Goal: Task Accomplishment & Management: Manage account settings

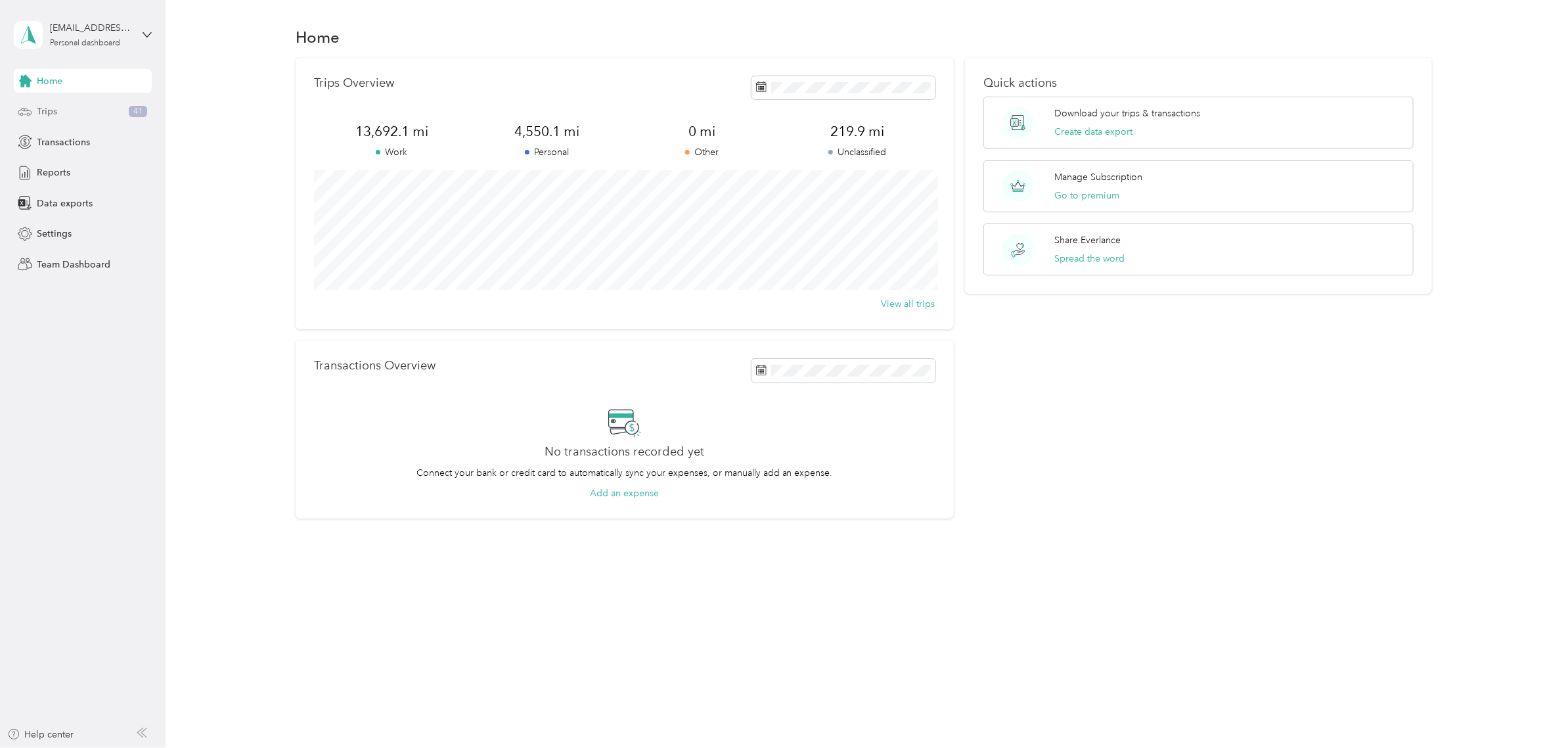
click at [67, 118] on div "Trips 41" at bounding box center [83, 112] width 138 height 24
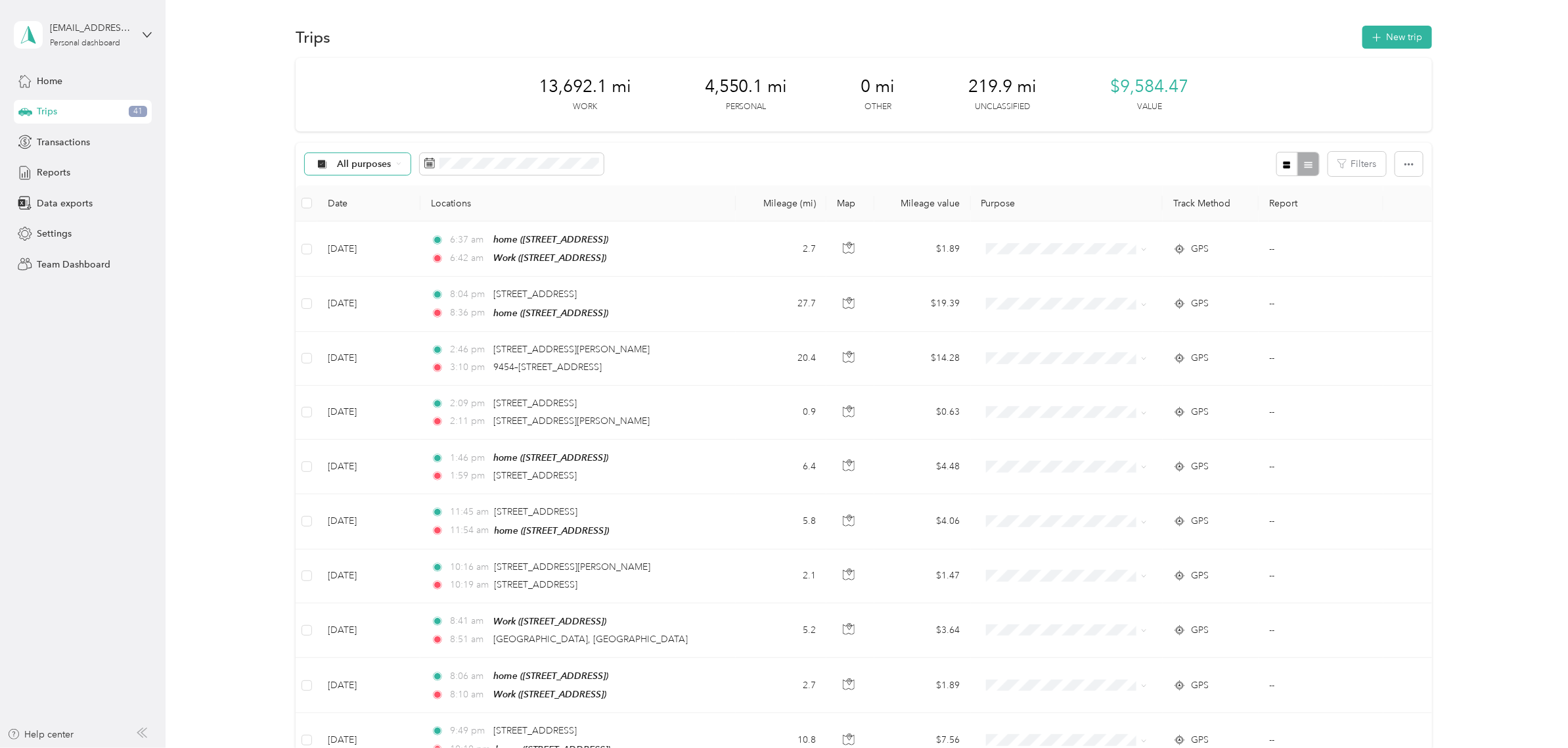
click at [366, 160] on span "All purposes" at bounding box center [364, 164] width 55 height 9
click at [358, 206] on span "Unclassified" at bounding box center [368, 210] width 64 height 14
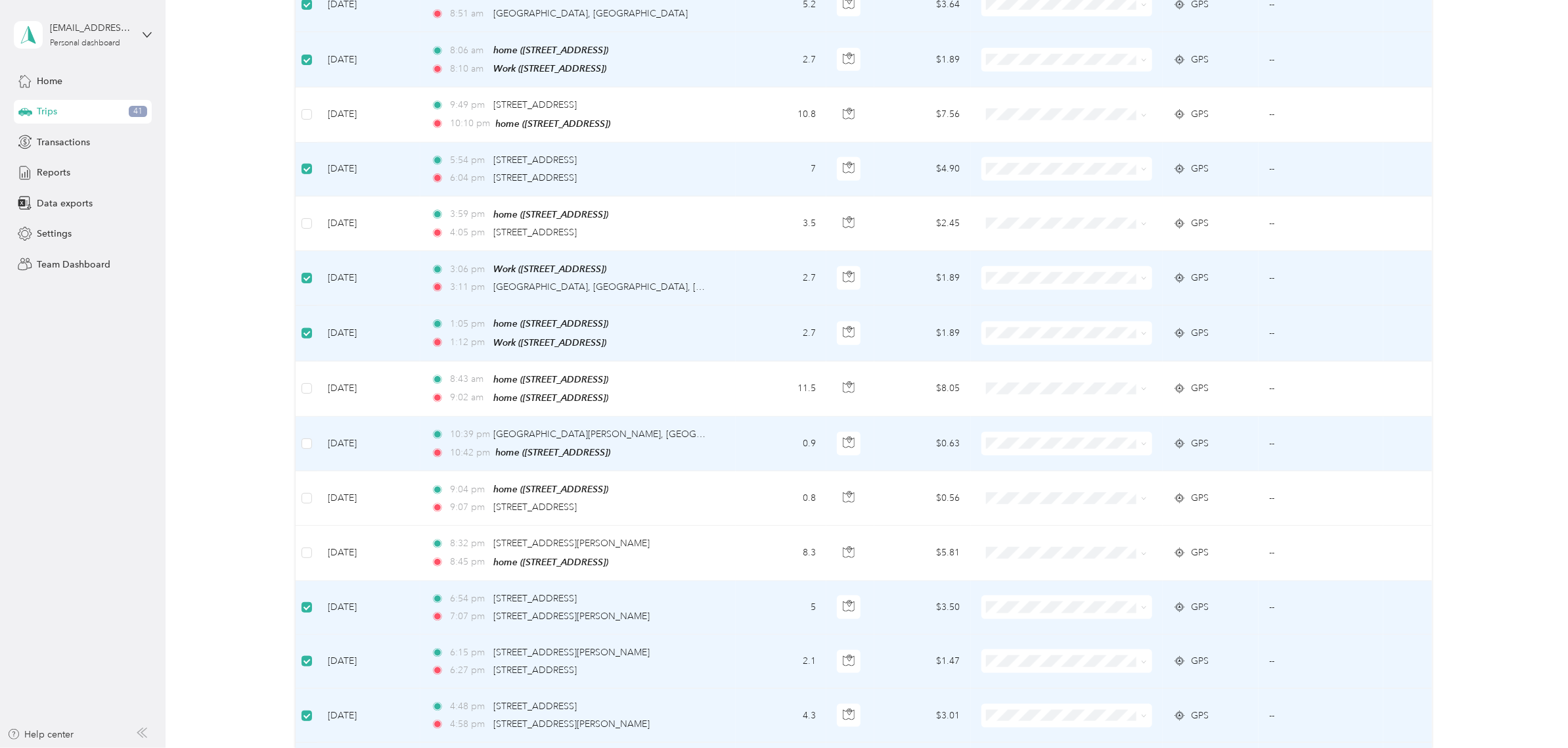
scroll to position [939, 0]
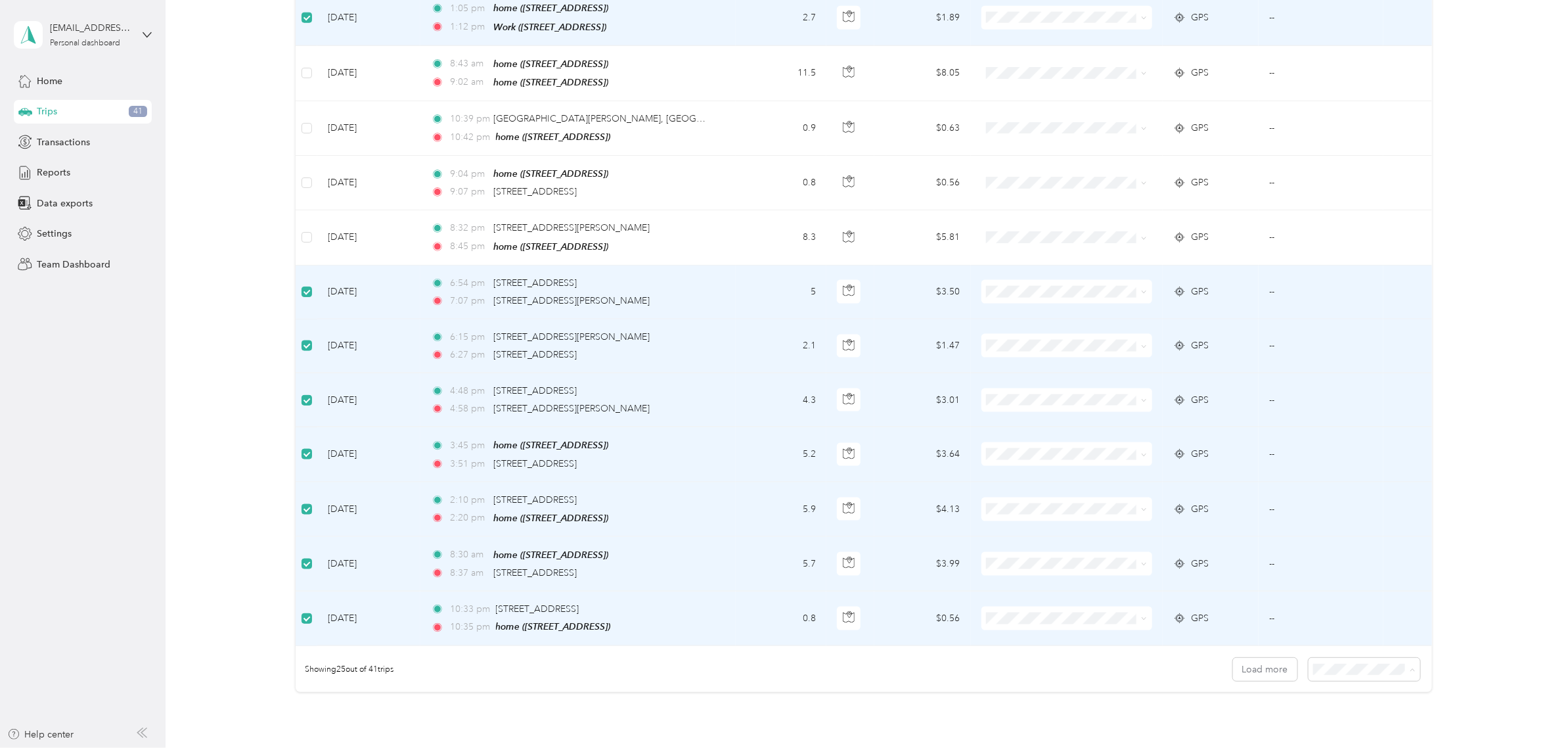
click at [1329, 705] on span "50 per load" at bounding box center [1338, 706] width 49 height 12
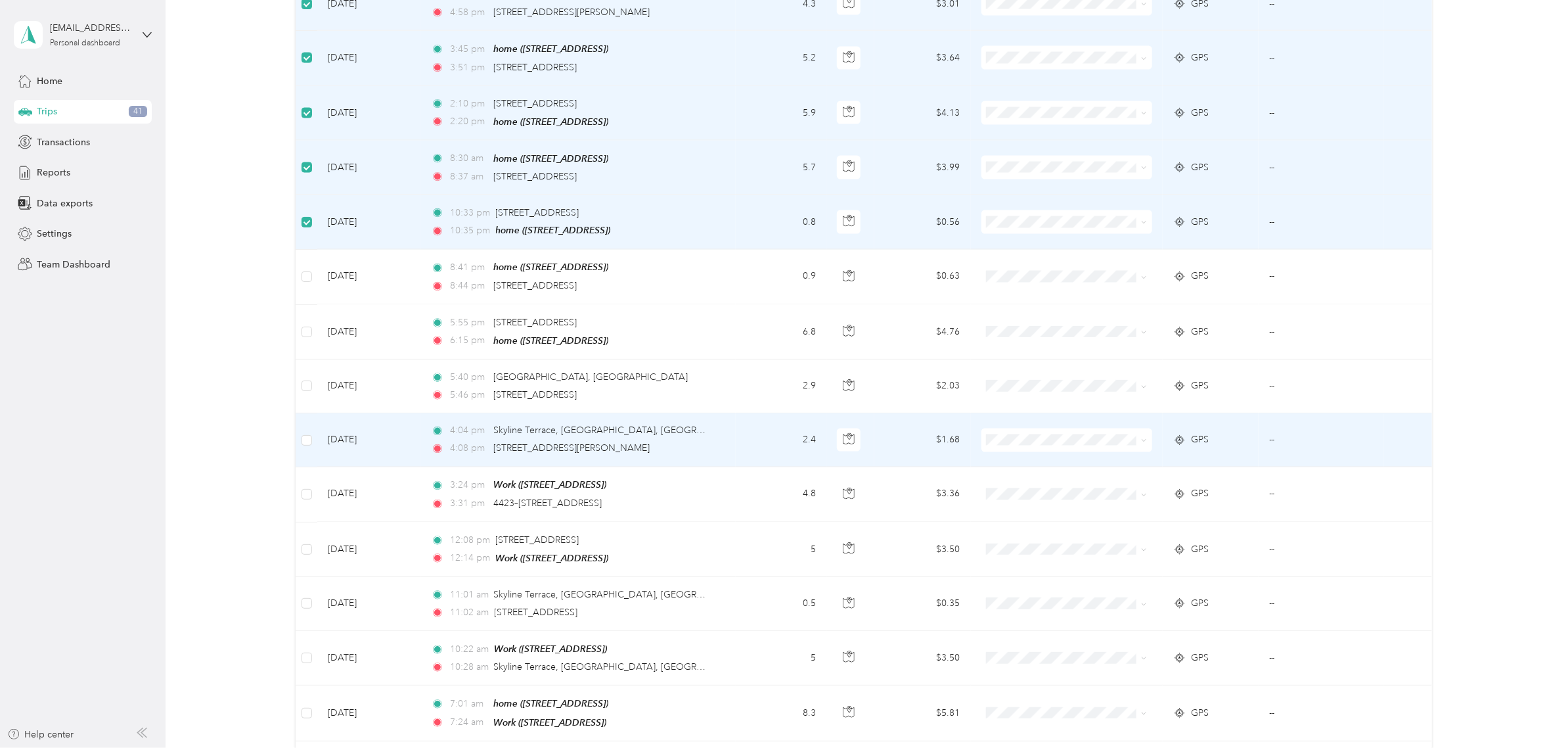
scroll to position [1515, 0]
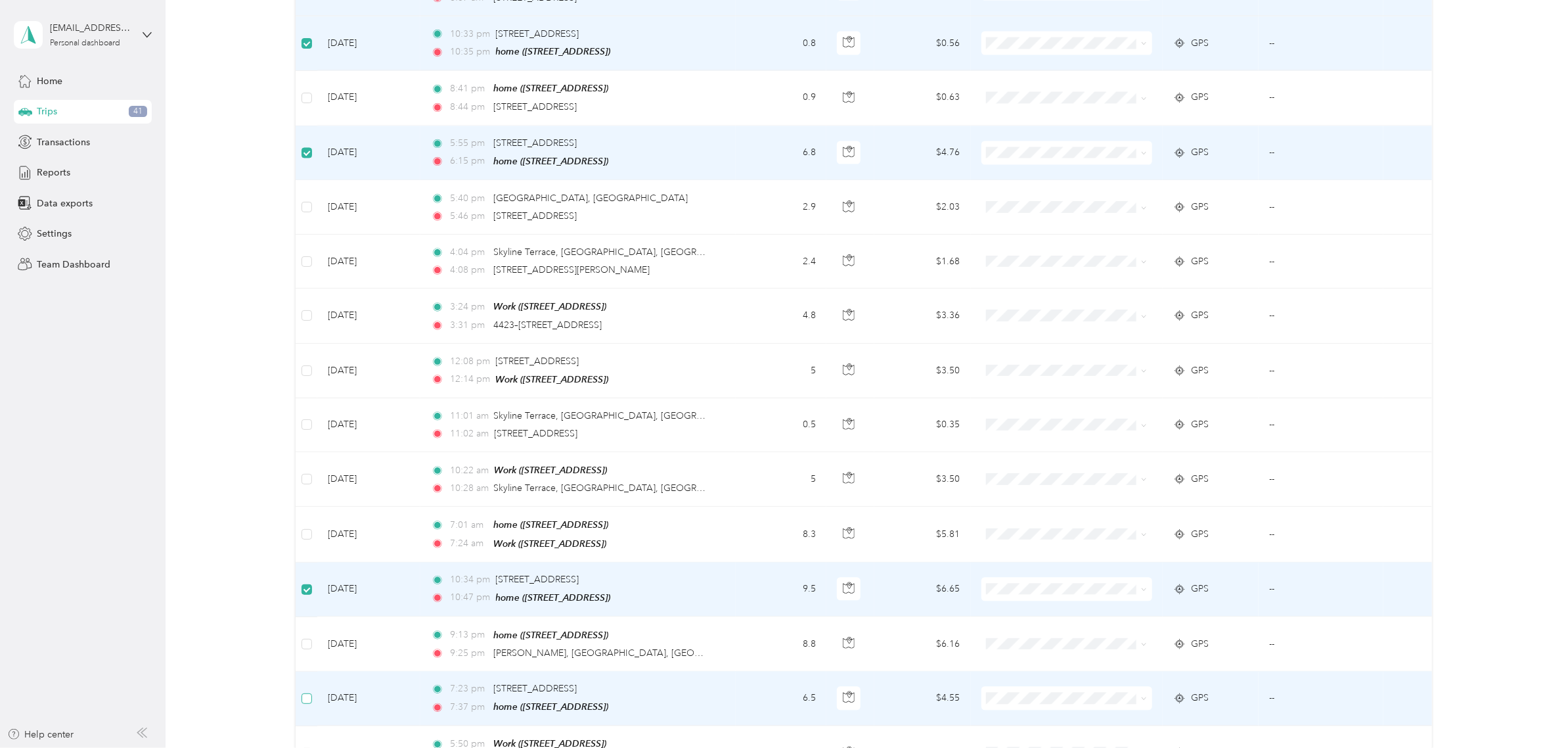
click at [307, 691] on label at bounding box center [307, 698] width 11 height 14
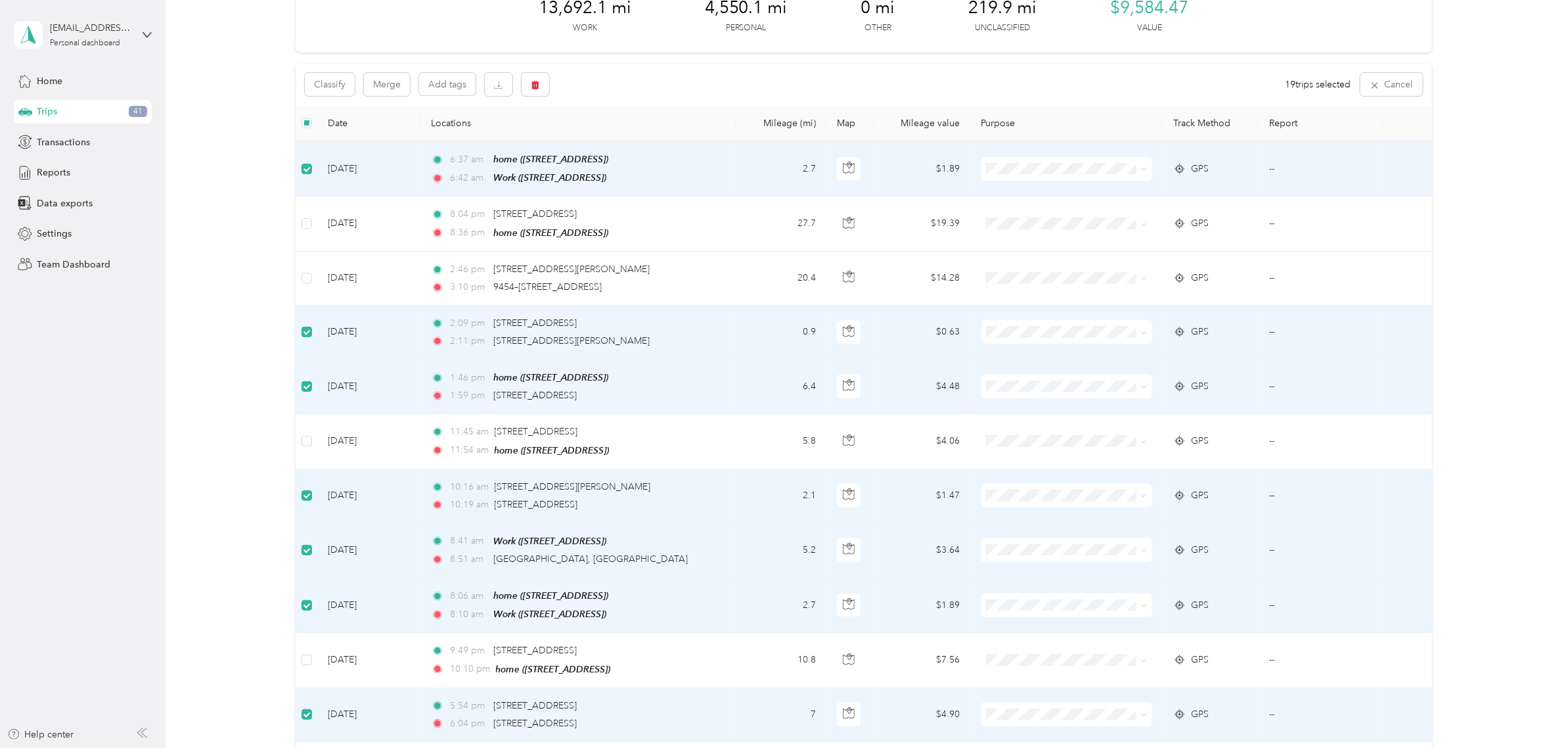
scroll to position [0, 0]
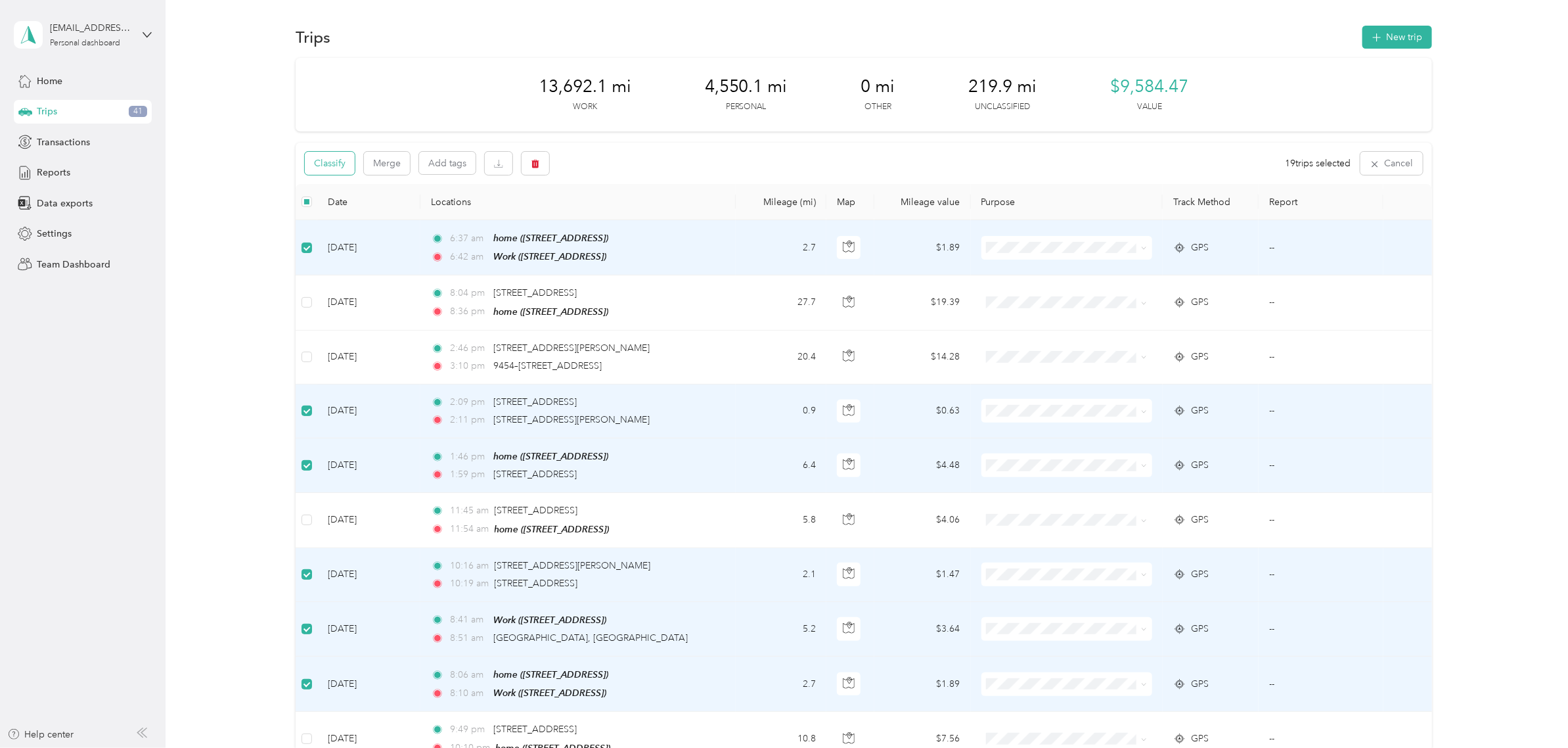
click at [330, 160] on button "Classify" at bounding box center [330, 163] width 50 height 23
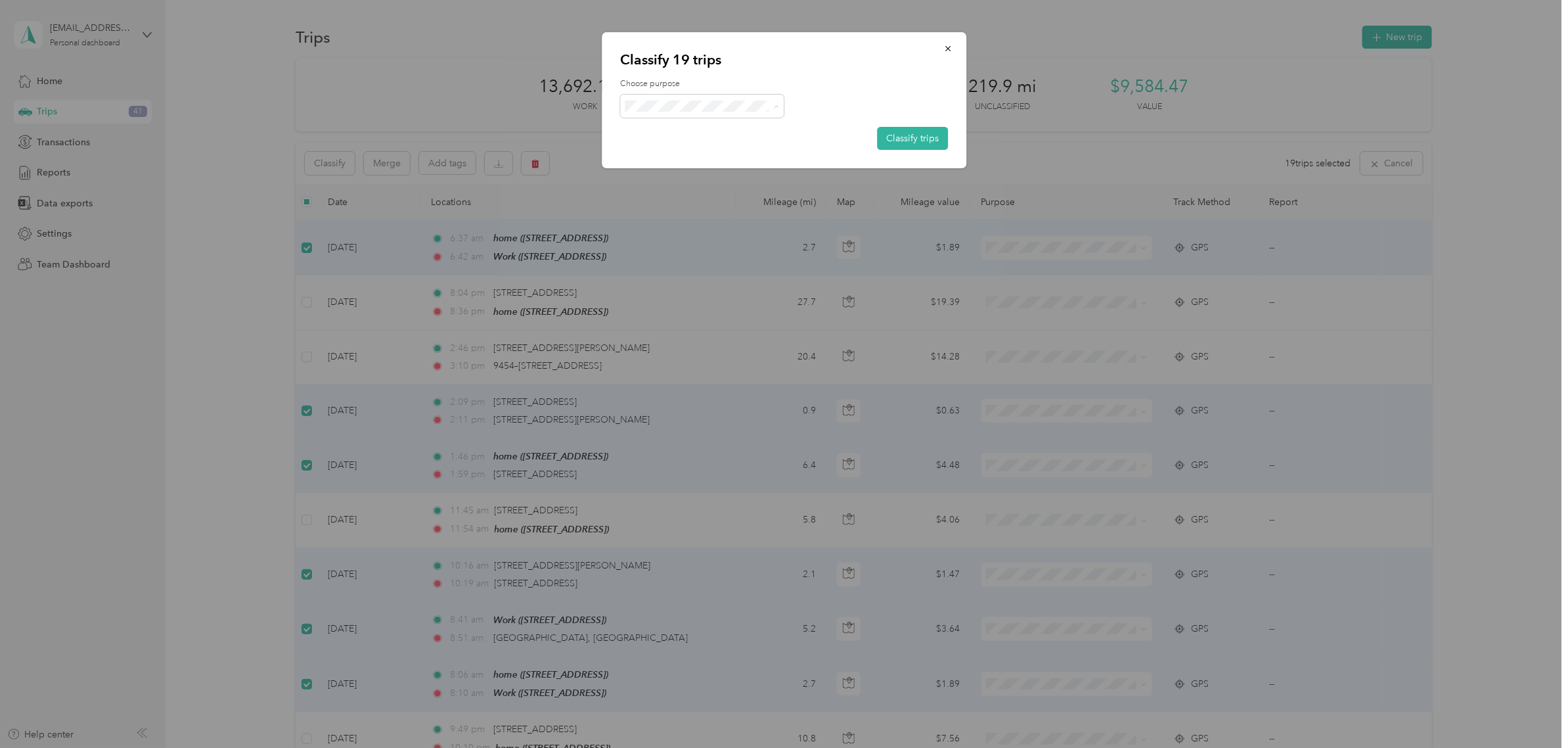
click at [687, 135] on li "Work" at bounding box center [702, 130] width 164 height 23
click at [923, 139] on button "Classify trips" at bounding box center [912, 138] width 71 height 23
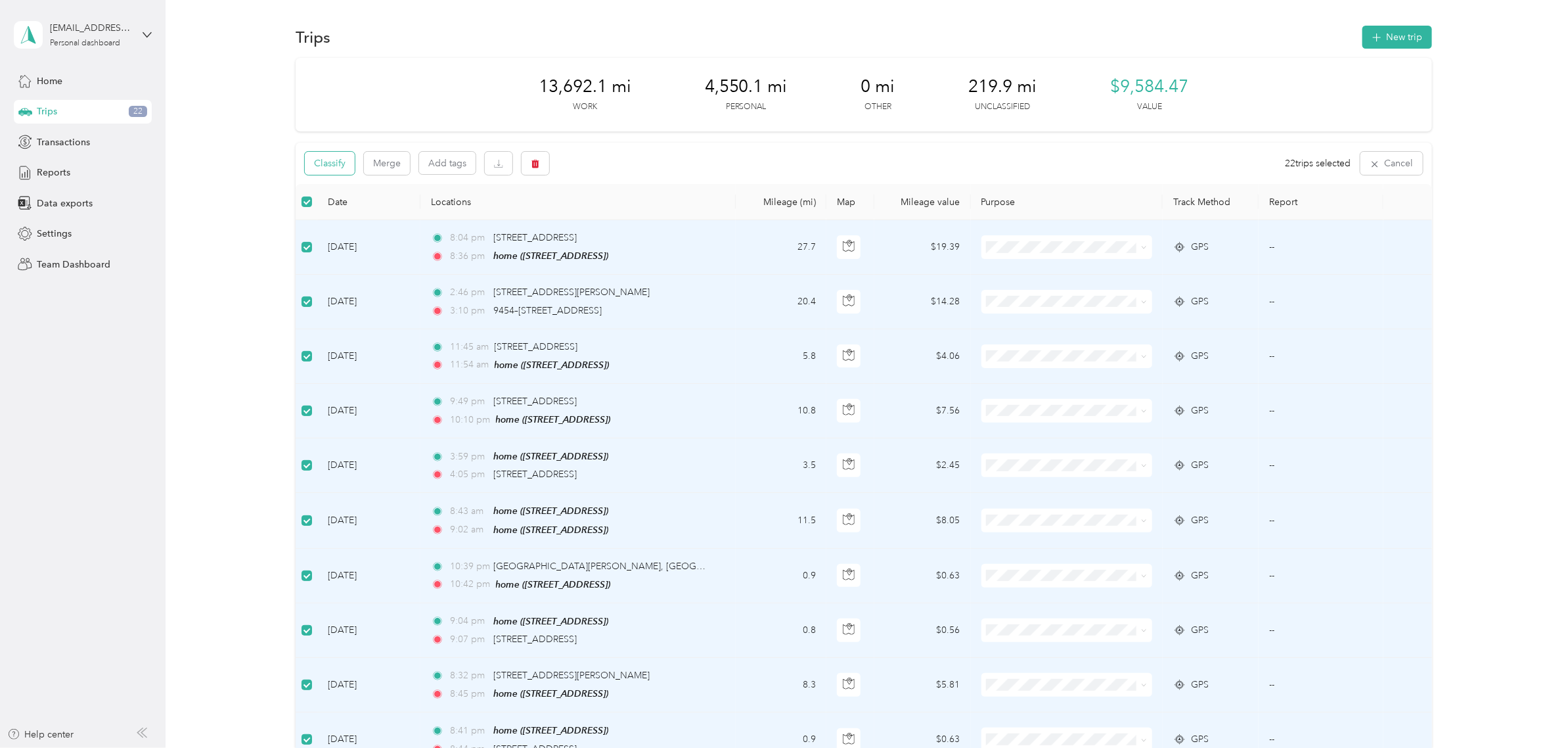
click at [351, 166] on button "Classify" at bounding box center [330, 163] width 50 height 23
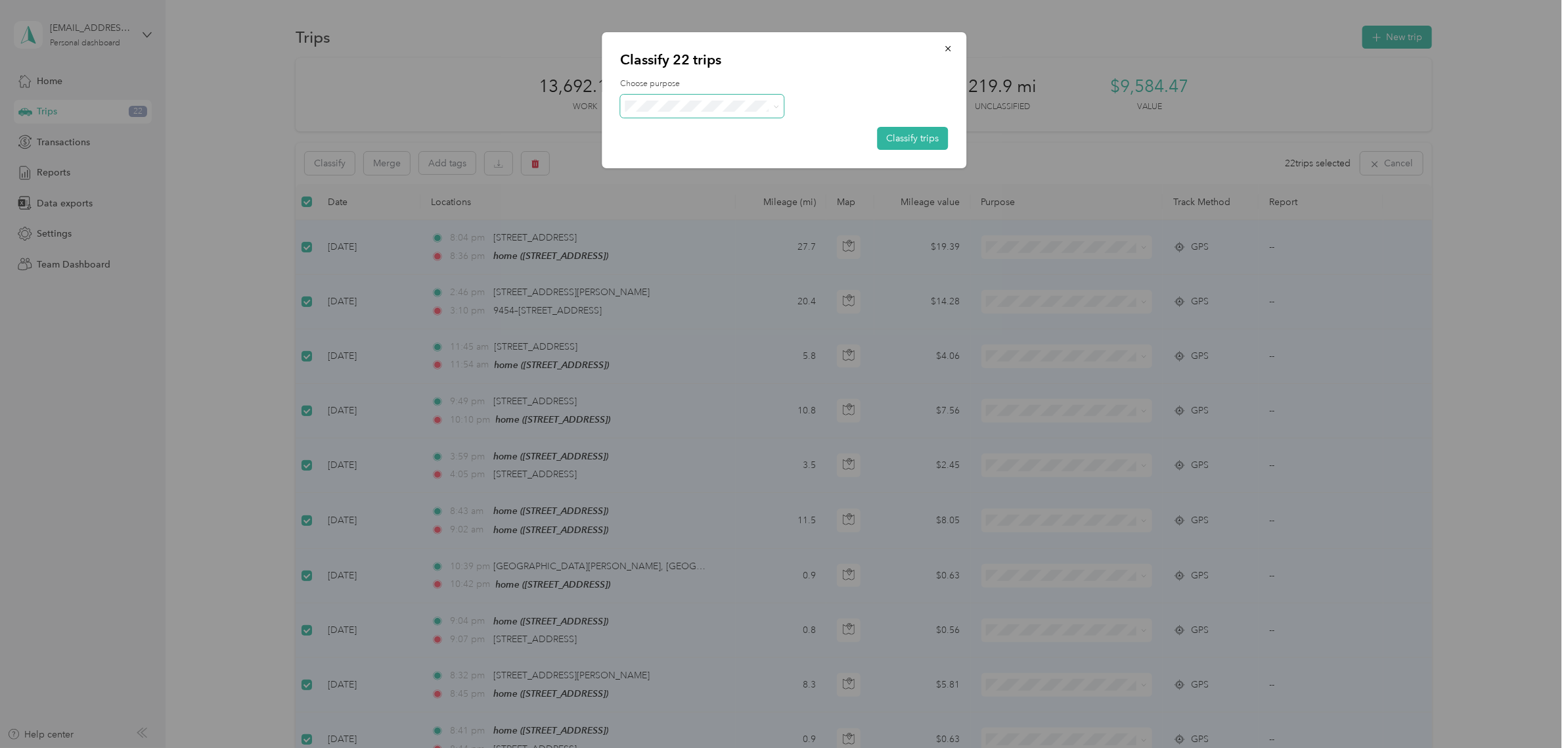
click at [676, 113] on span at bounding box center [702, 106] width 164 height 23
click at [676, 112] on span at bounding box center [702, 106] width 164 height 23
click at [681, 148] on span "Personal" at bounding box center [714, 153] width 122 height 14
click at [890, 136] on button "Classify trips" at bounding box center [912, 138] width 71 height 23
